Goal: Information Seeking & Learning: Get advice/opinions

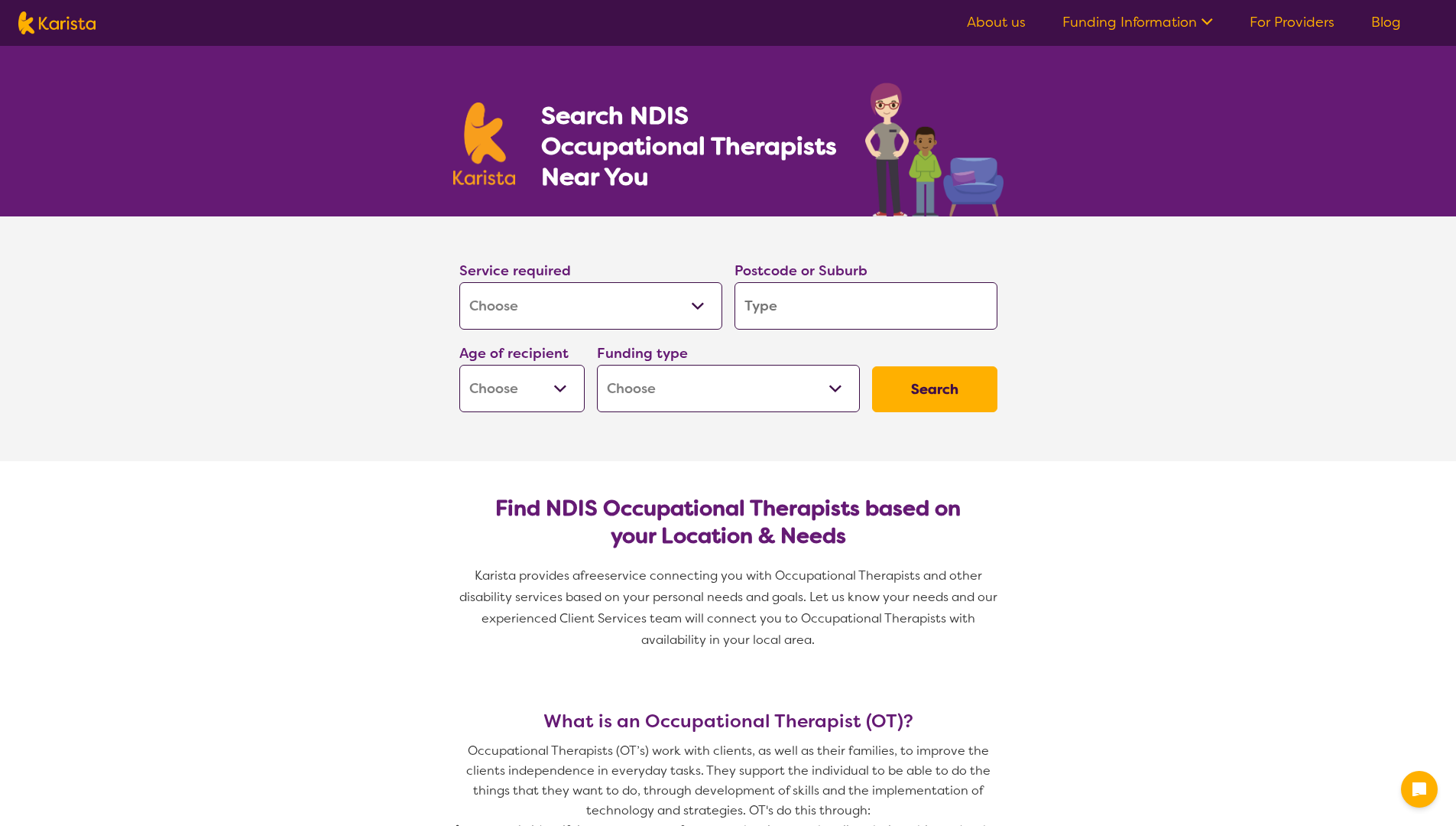
select select "[MEDICAL_DATA]"
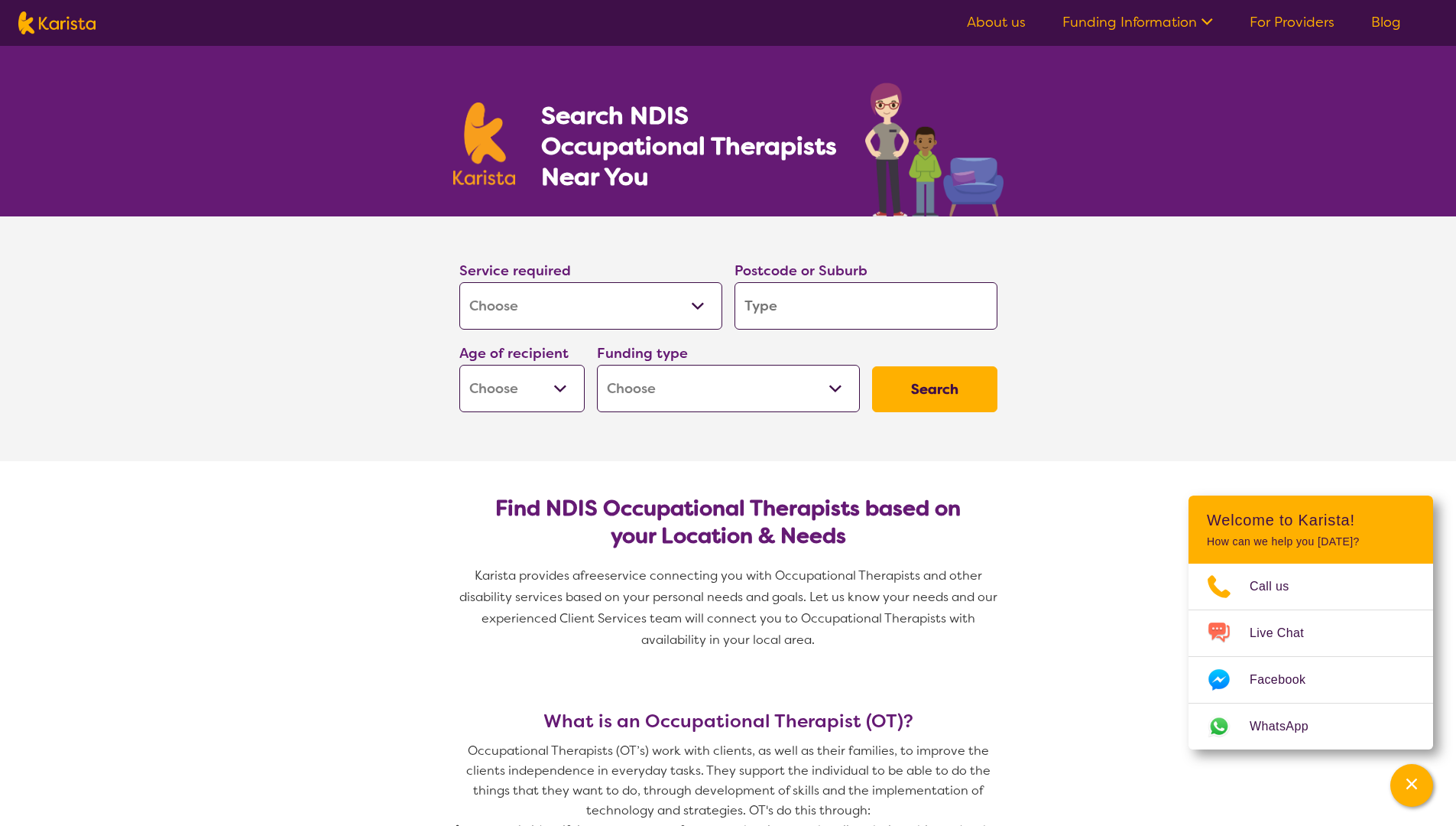
click at [813, 314] on input "search" at bounding box center [865, 306] width 263 height 47
type input "4133"
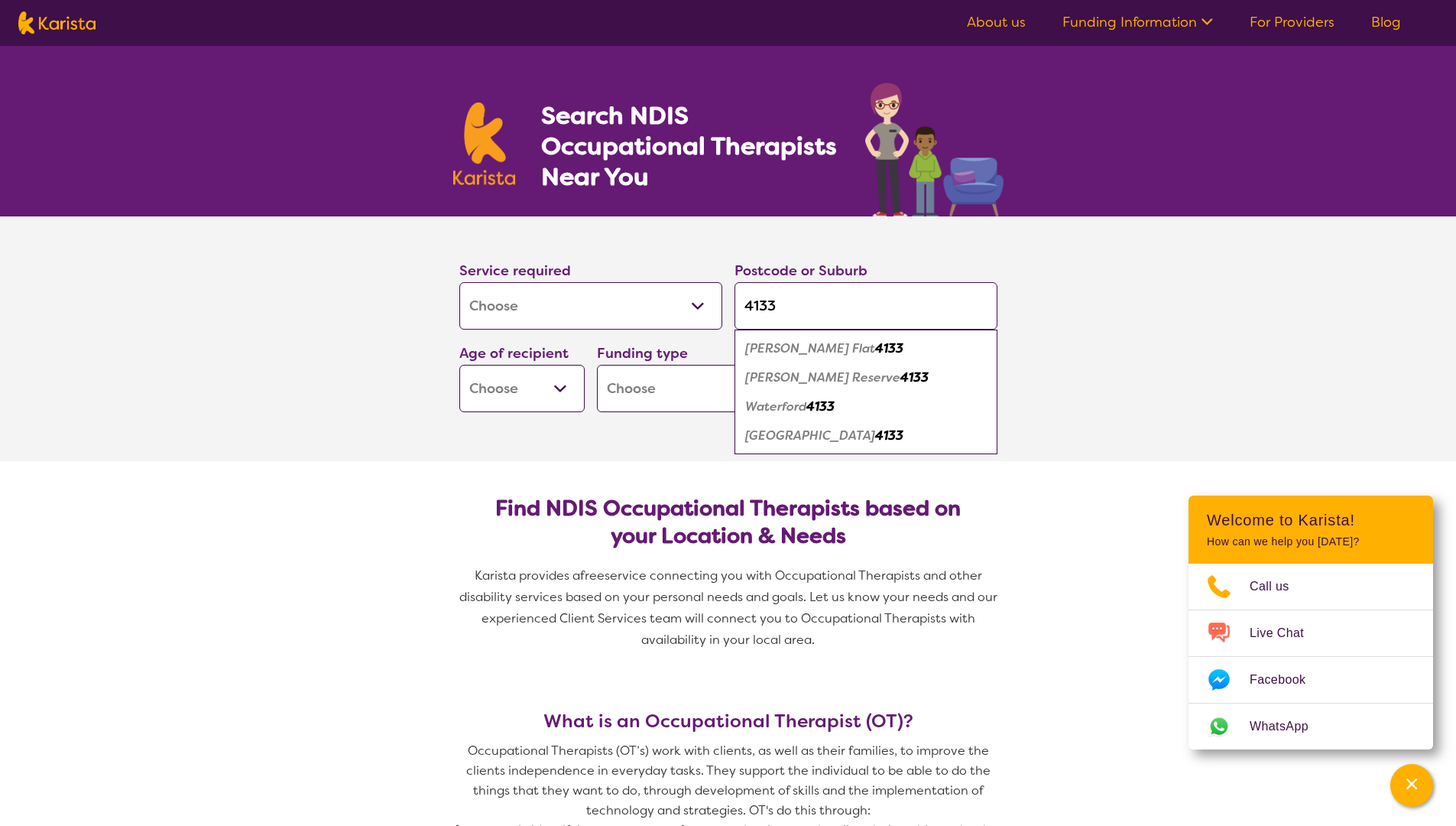
click at [561, 388] on select "Early Childhood - 0 to 9 Child - 10 to 11 Adolescent - 12 to 17 Adult - 18 to 6…" at bounding box center [522, 388] width 126 height 47
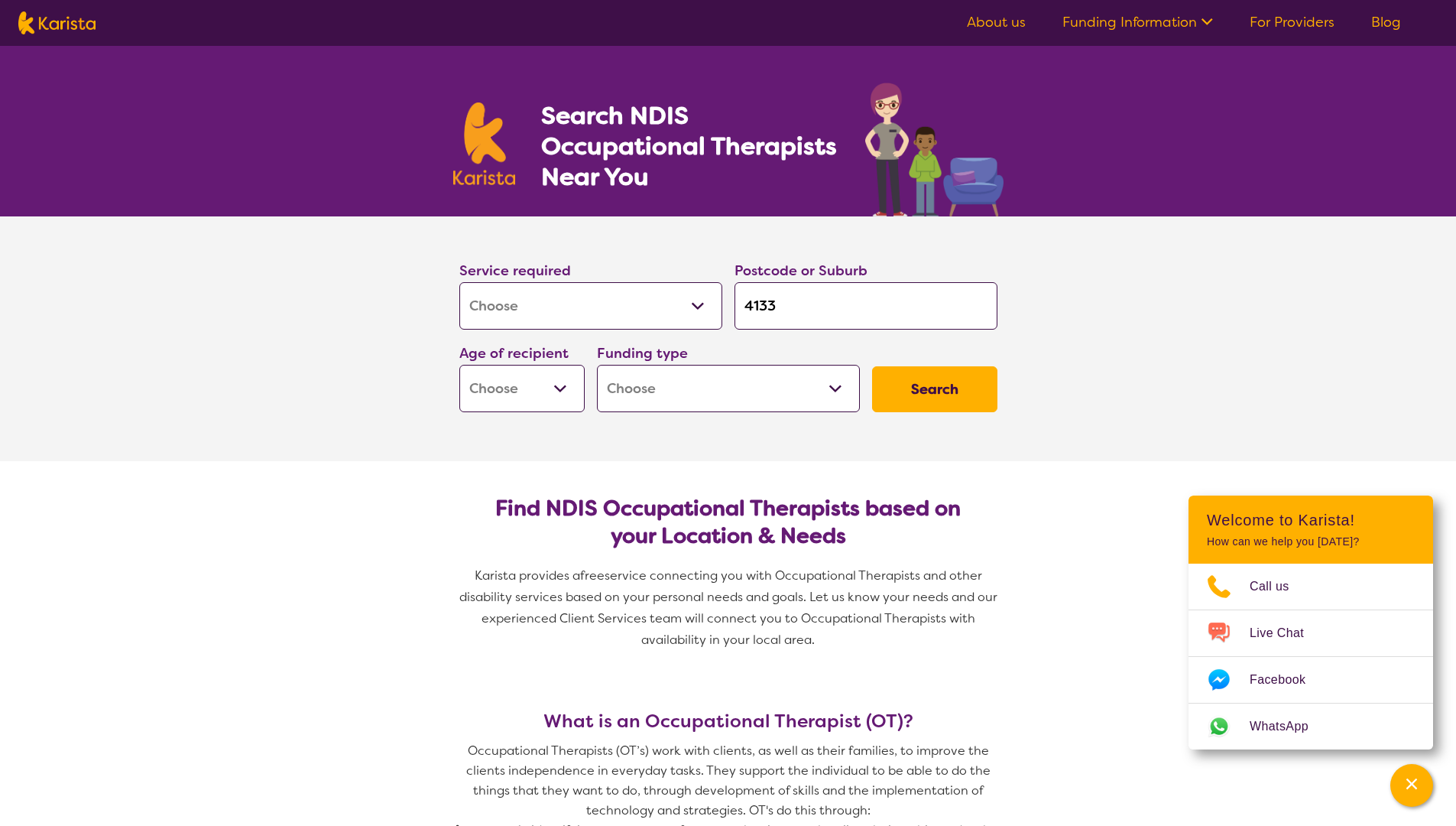
click at [555, 387] on select "Early Childhood - 0 to 9 Child - 10 to 11 Adolescent - 12 to 17 Adult - 18 to 6…" at bounding box center [522, 388] width 126 height 47
select select "AD"
click at [459, 365] on select "Early Childhood - 0 to 9 Child - 10 to 11 Adolescent - 12 to 17 Adult - 18 to 6…" at bounding box center [522, 388] width 126 height 47
select select "AD"
click at [839, 388] on select "Home Care Package (HCP) National Disability Insurance Scheme (NDIS) I don't know" at bounding box center [728, 388] width 263 height 47
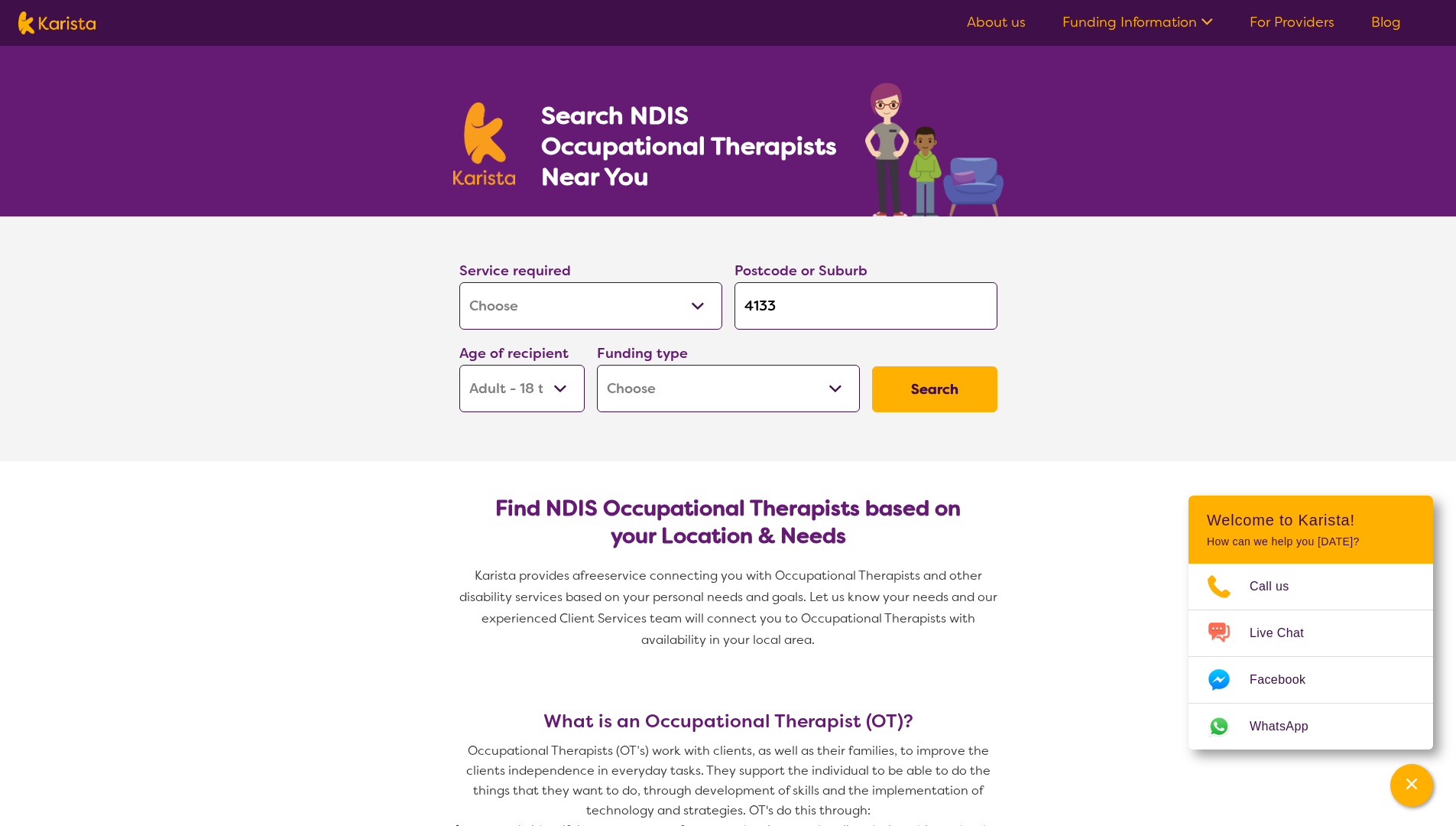
select select "NDIS"
click at [597, 365] on select "Home Care Package (HCP) National Disability Insurance Scheme (NDIS) I don't know" at bounding box center [728, 388] width 263 height 47
select select "NDIS"
click at [952, 383] on button "Search" at bounding box center [934, 389] width 126 height 46
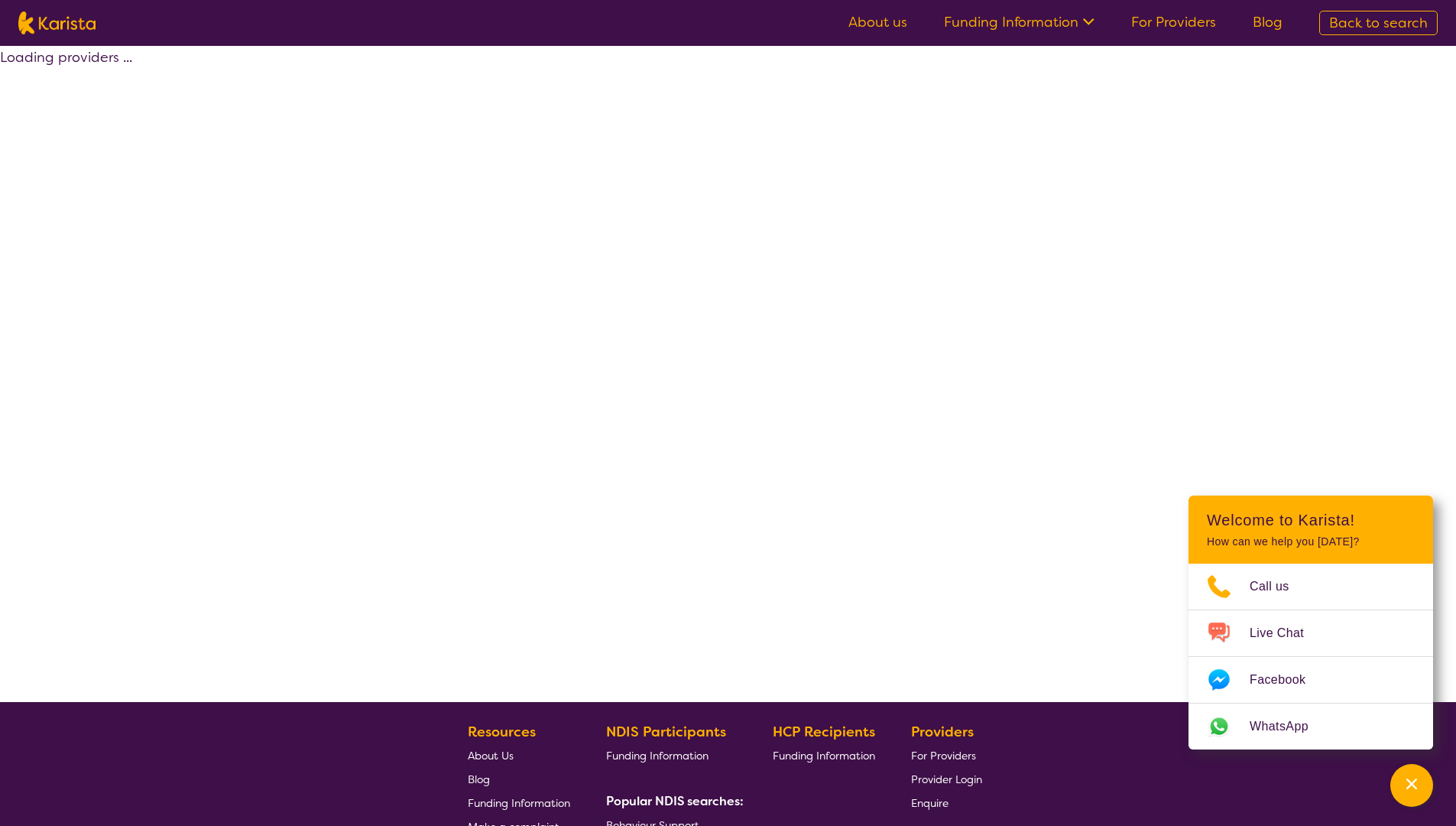
select select "by_score"
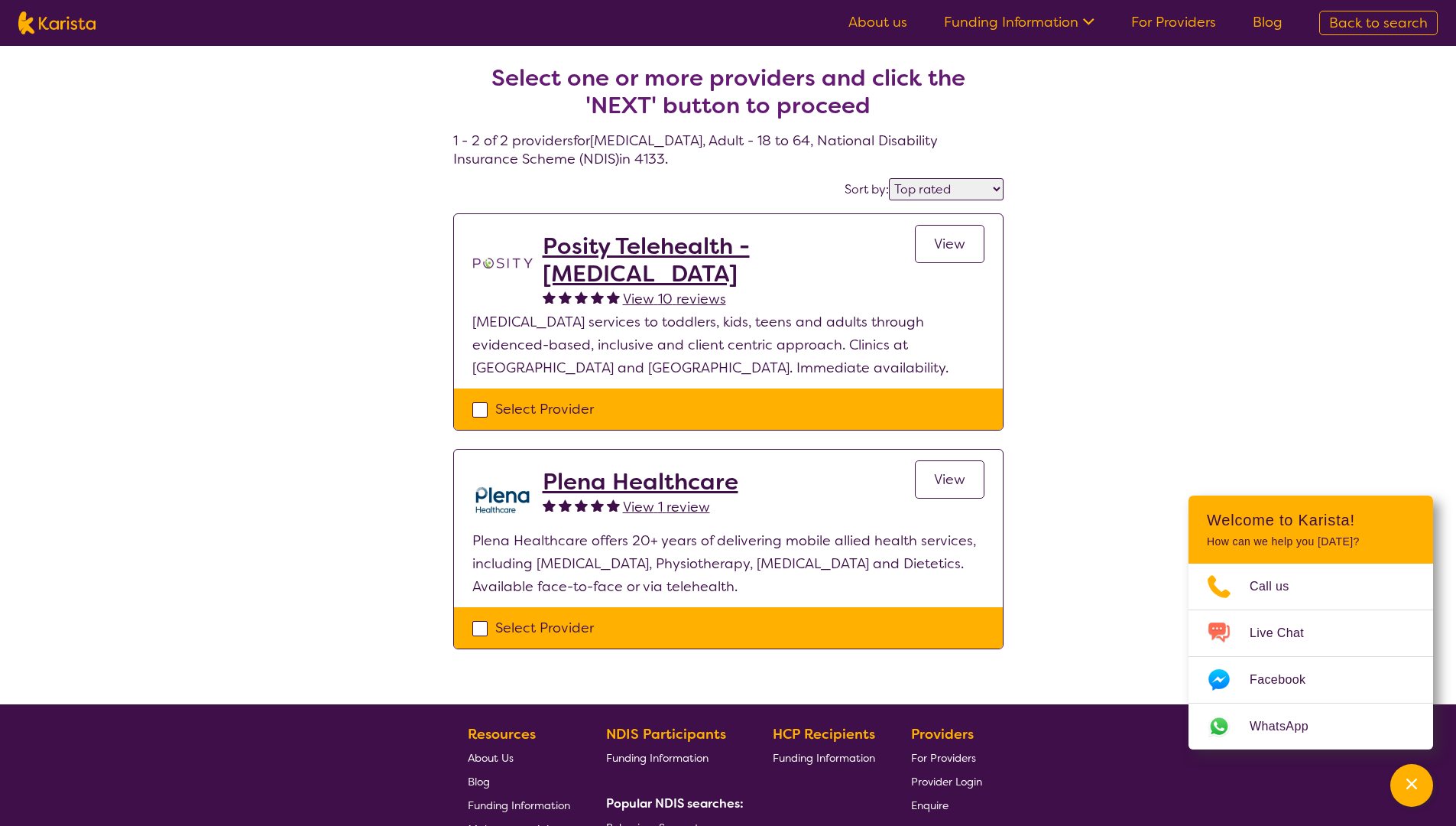
click at [472, 633] on div "Select Provider" at bounding box center [728, 627] width 512 height 23
checkbox input "true"
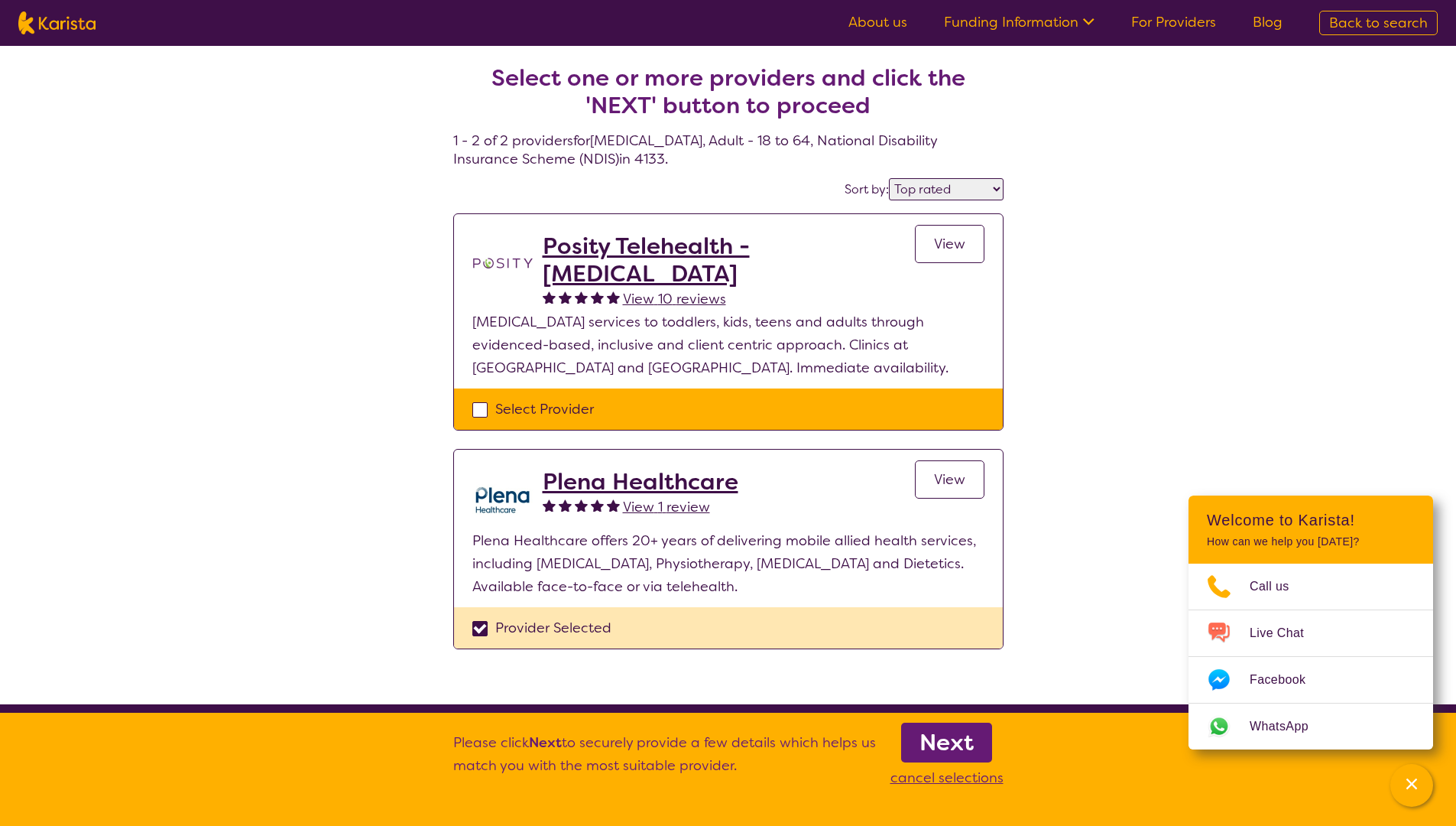
click at [959, 479] on span "View" at bounding box center [949, 479] width 32 height 19
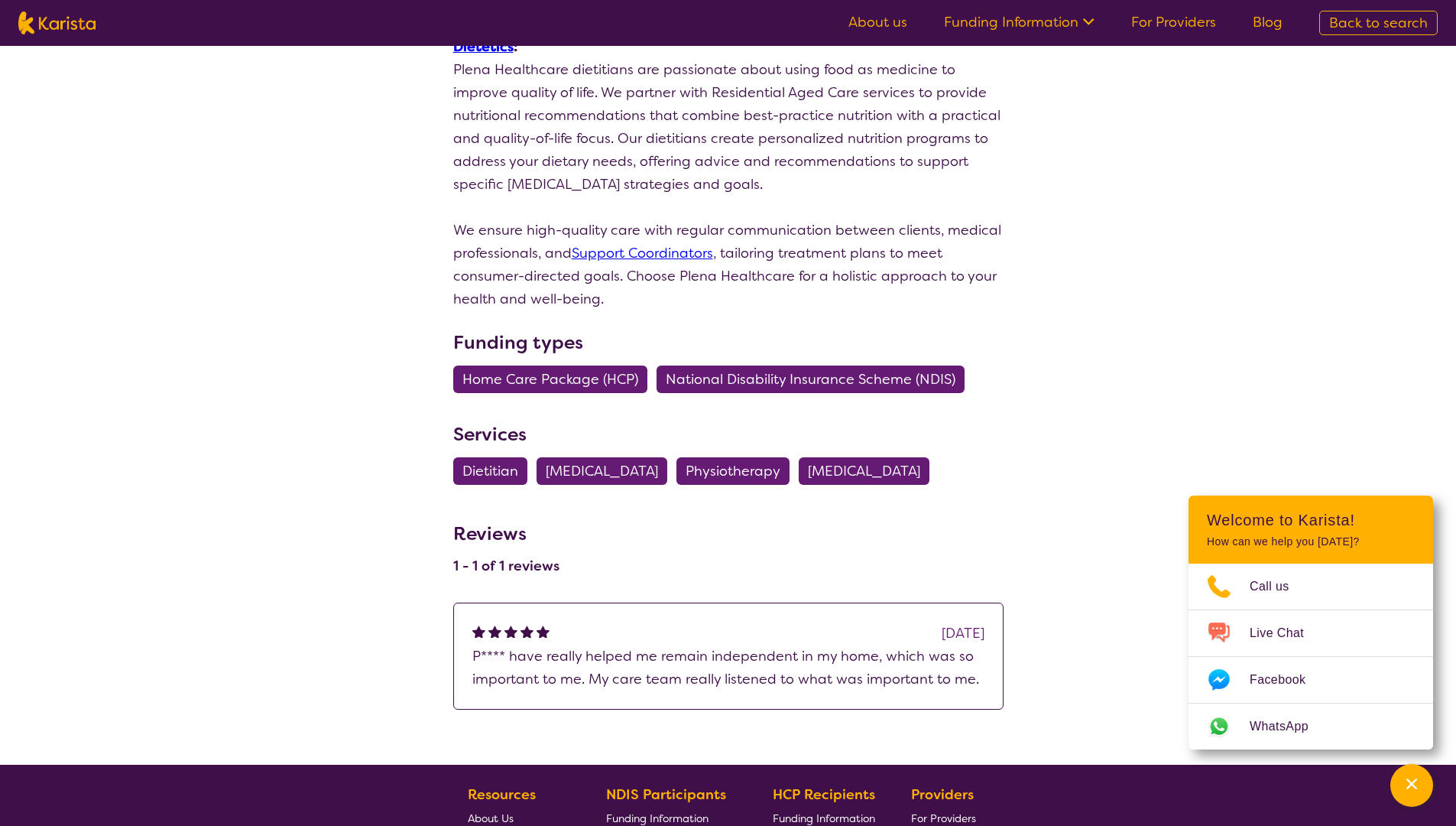
scroll to position [1376, 0]
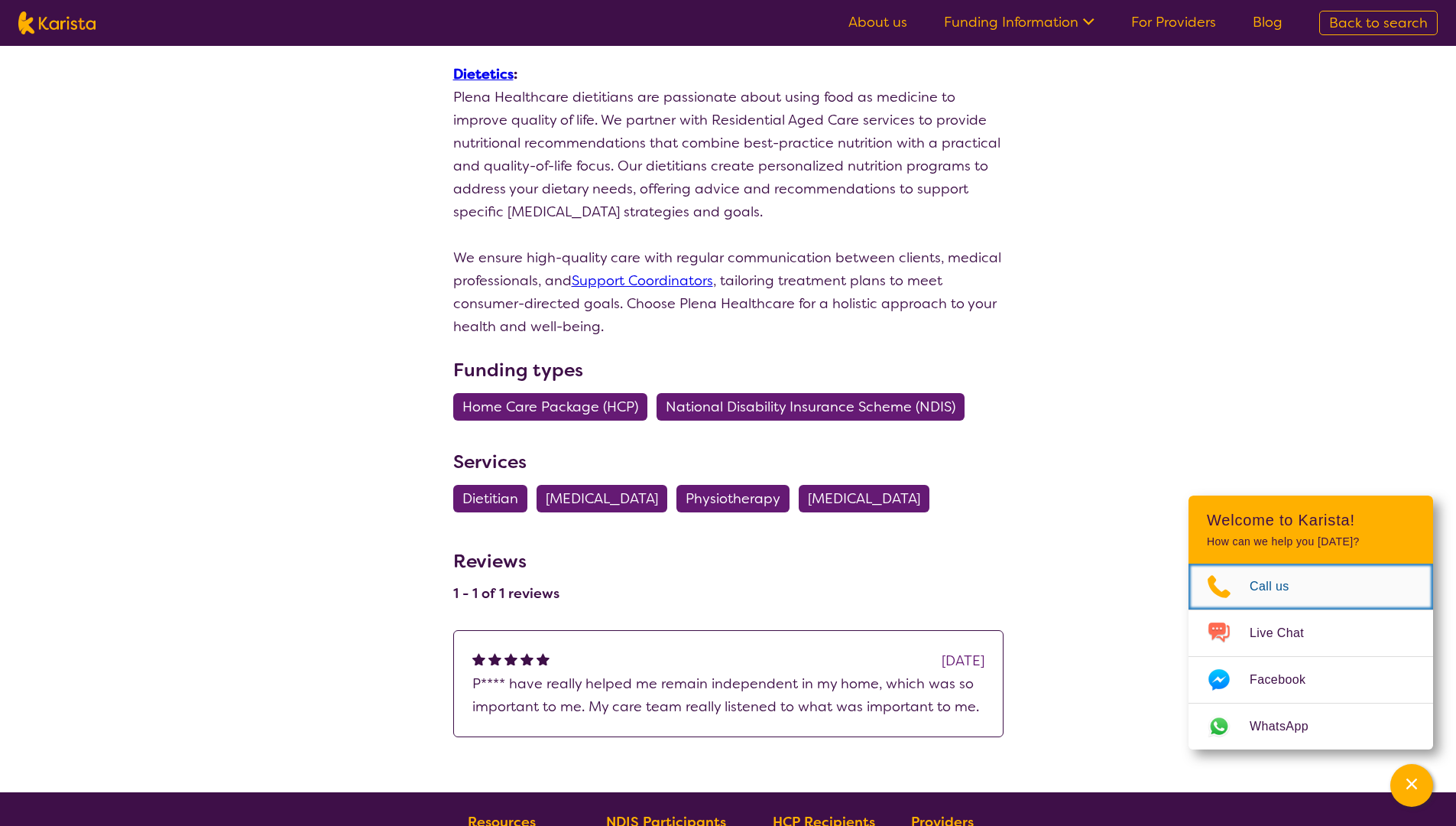
click at [1257, 586] on span "Call us" at bounding box center [1279, 586] width 58 height 23
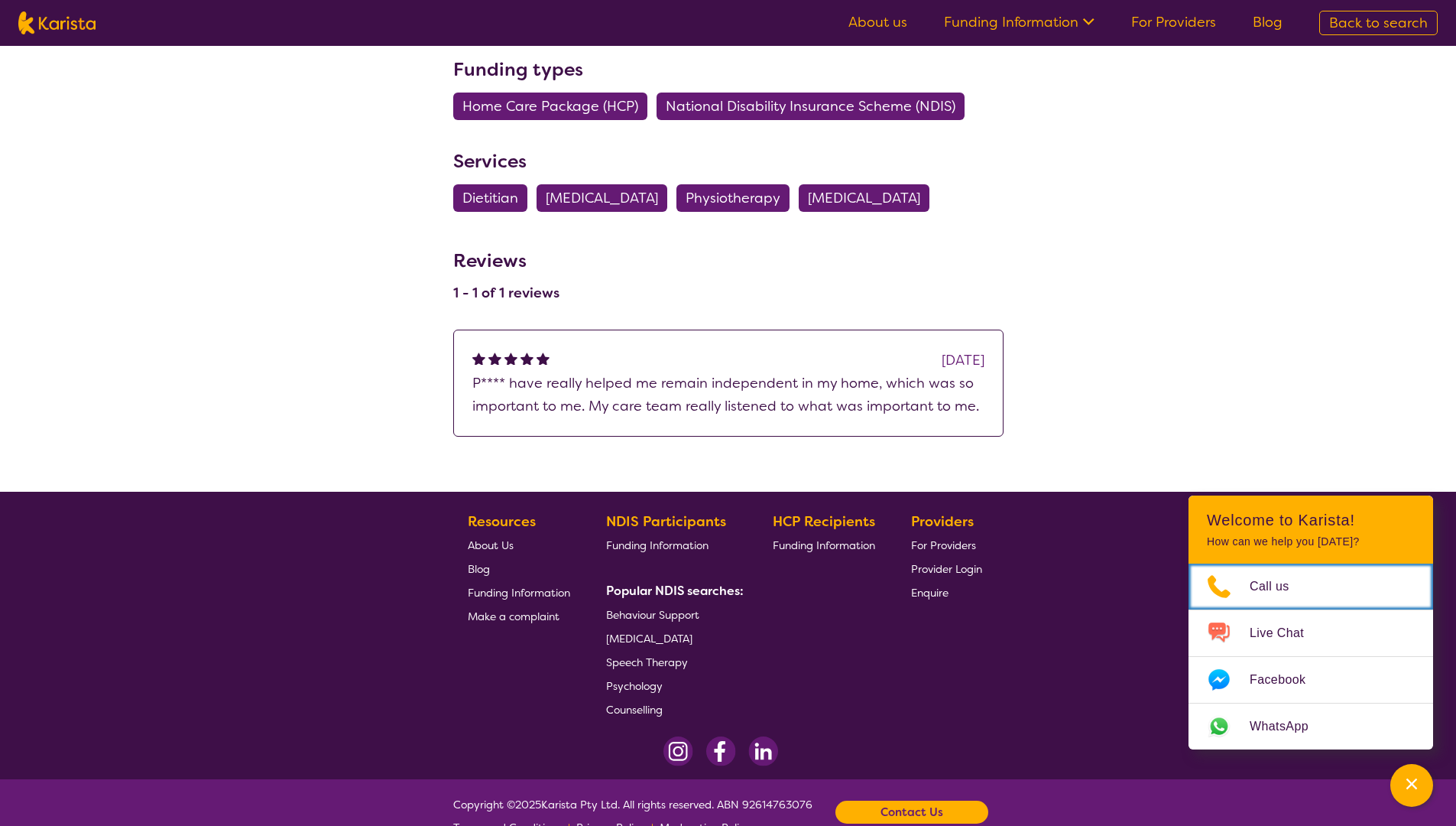
scroll to position [1688, 0]
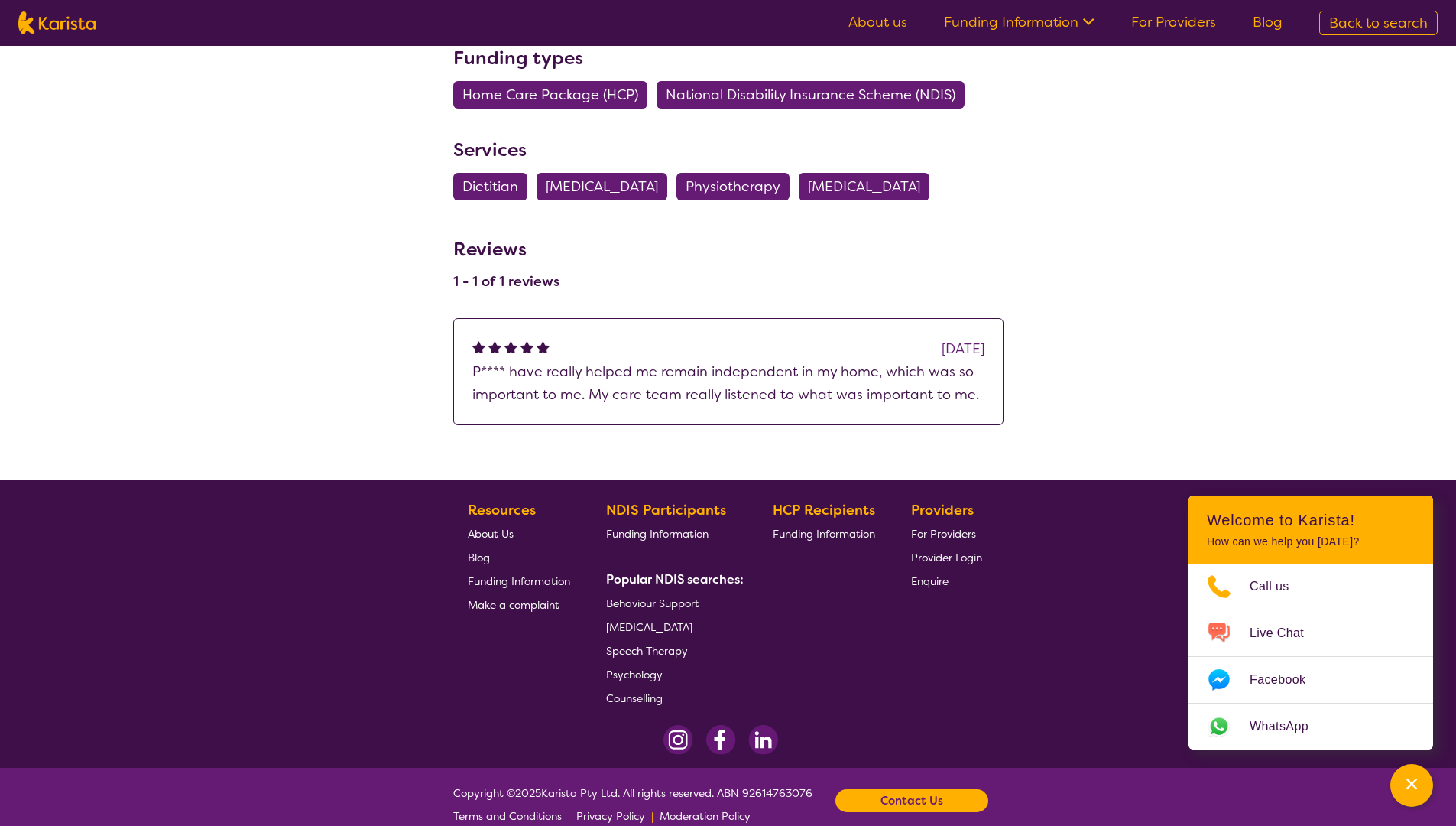
click at [920, 789] on b "Contact Us" at bounding box center [911, 800] width 62 height 23
drag, startPoint x: 920, startPoint y: 729, endPoint x: 1050, endPoint y: 489, distance: 272.9
drag, startPoint x: 1044, startPoint y: 496, endPoint x: 1048, endPoint y: 477, distance: 19.4
click at [1048, 480] on footer "Resources About Us Blog Funding Information Make a complaint NDIS Participants …" at bounding box center [728, 623] width 1456 height 288
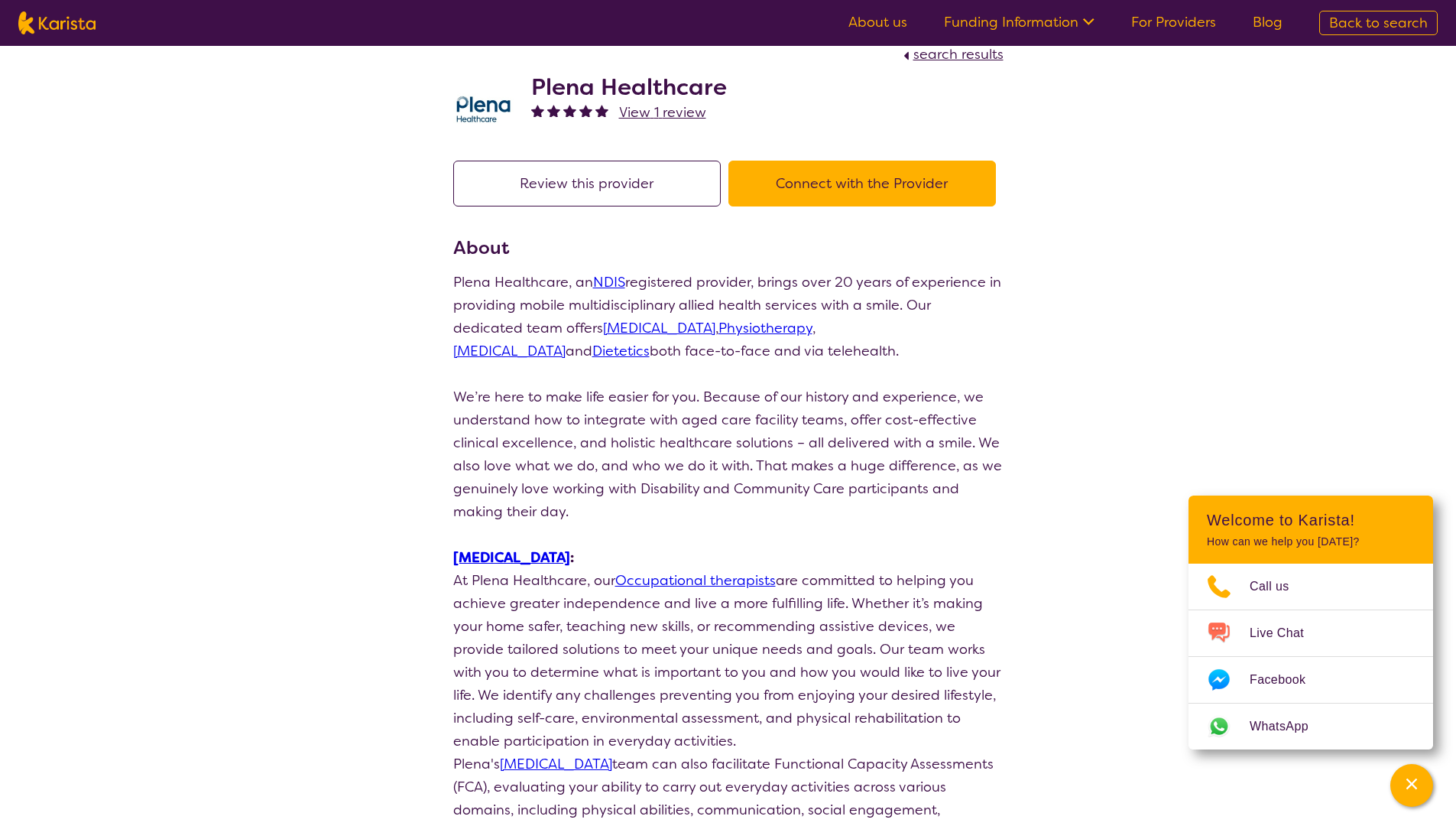
scroll to position [0, 0]
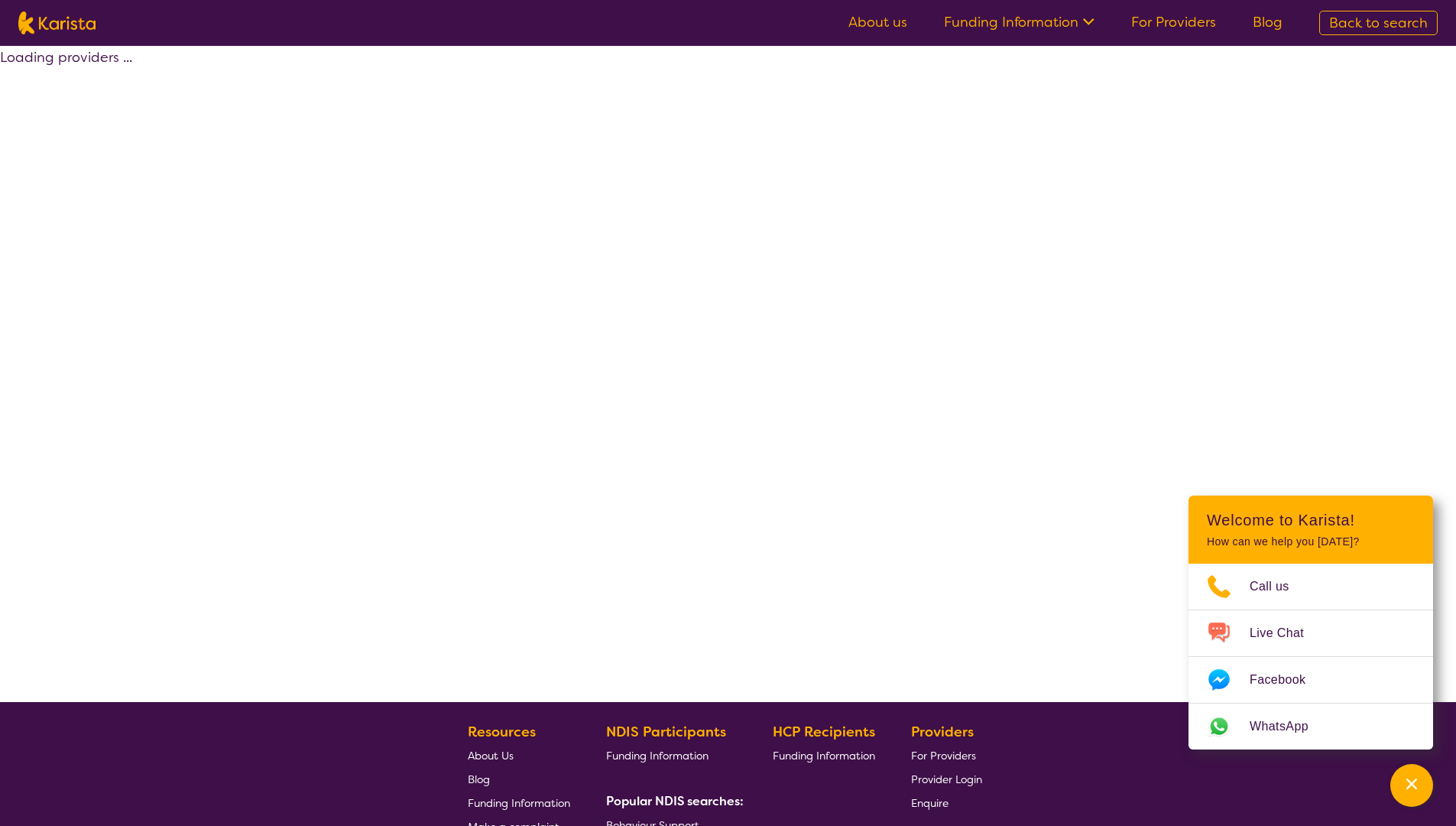
select select "by_score"
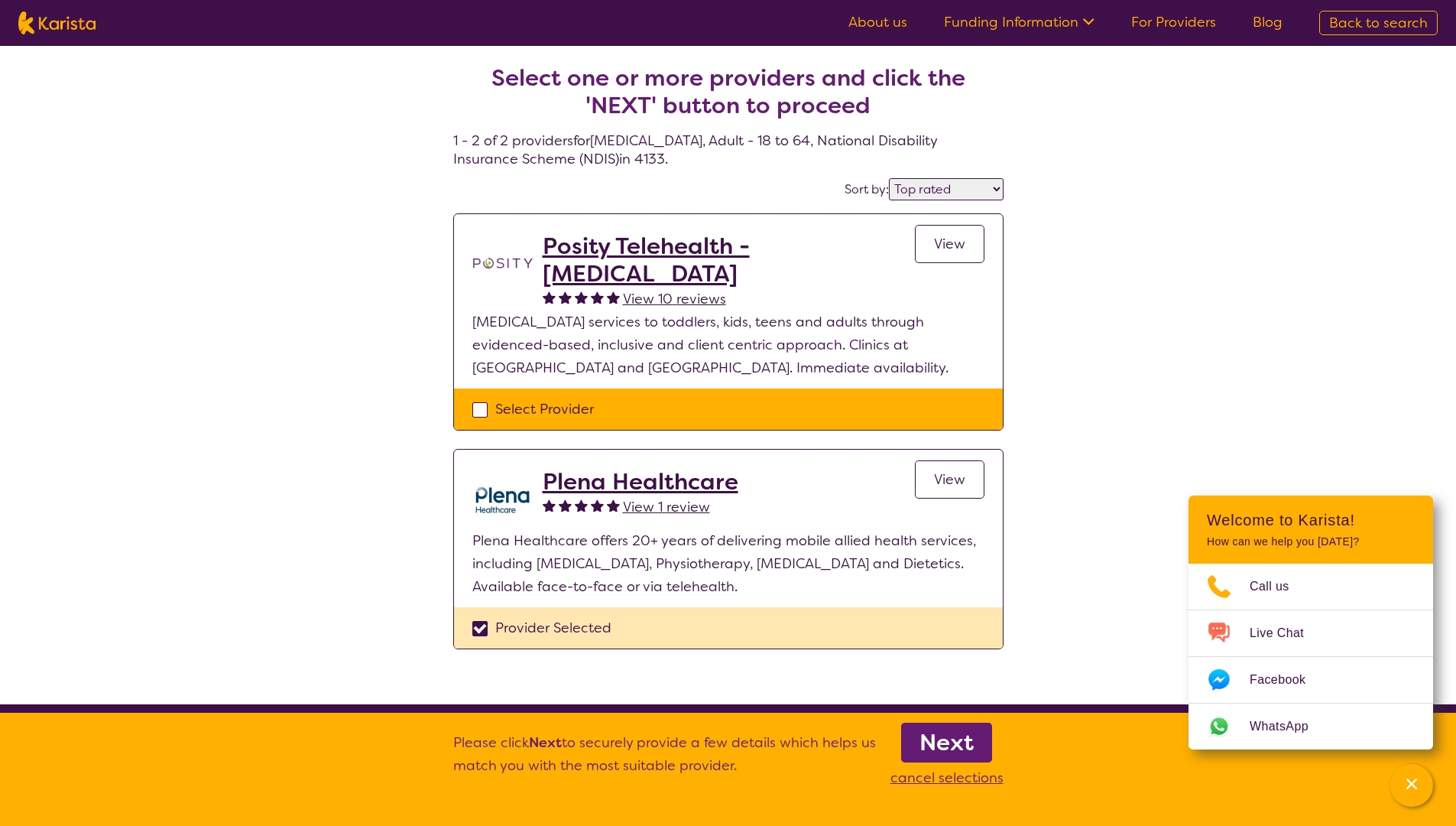
click at [671, 485] on h2 "Plena Healthcare" at bounding box center [640, 481] width 195 height 28
